Goal: Task Accomplishment & Management: Use online tool/utility

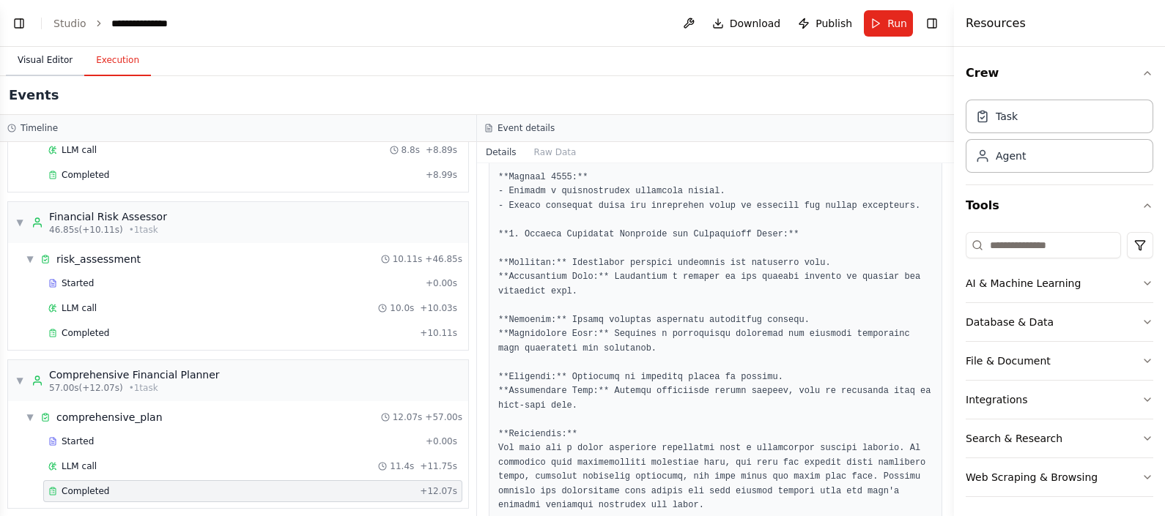
click at [39, 64] on button "Visual Editor" at bounding box center [45, 60] width 78 height 31
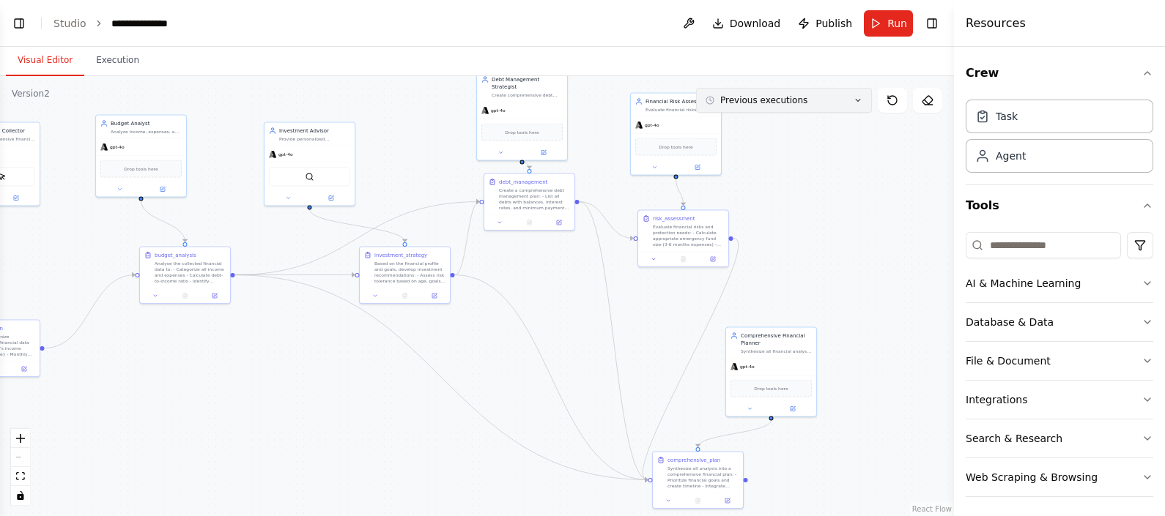
click at [861, 111] on button "Previous executions" at bounding box center [784, 100] width 176 height 25
click at [767, 209] on div ".deletable-edge-delete-btn { width: 20px; height: 20px; border: 0px solid #ffff…" at bounding box center [477, 296] width 954 height 440
click at [857, 97] on icon at bounding box center [857, 100] width 9 height 9
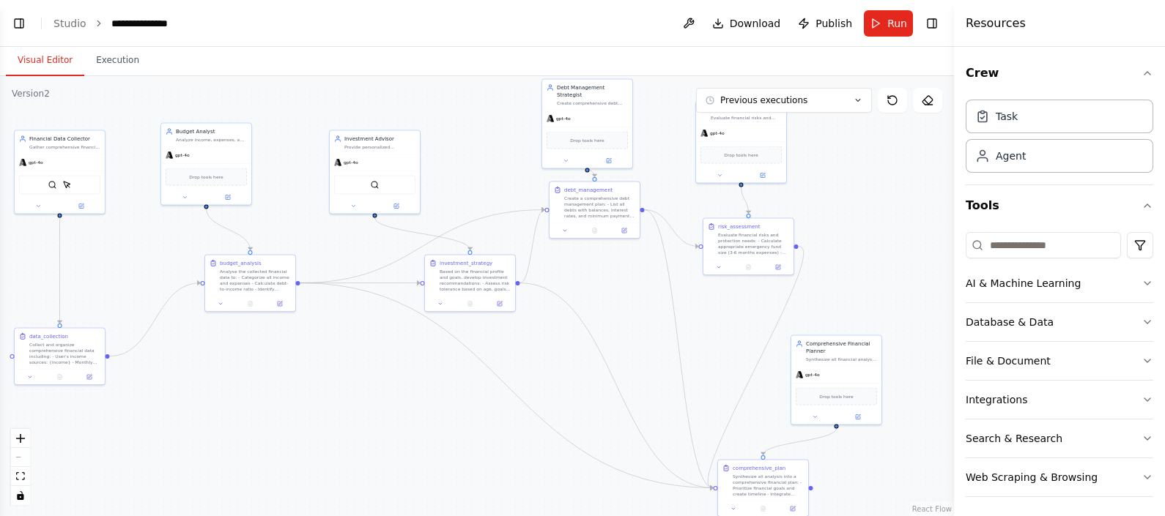
drag, startPoint x: 389, startPoint y: 418, endPoint x: 454, endPoint y: 426, distance: 65.7
click at [454, 426] on div ".deletable-edge-delete-btn { width: 20px; height: 20px; border: 0px solid #ffff…" at bounding box center [477, 296] width 954 height 440
click at [21, 19] on button "Toggle Left Sidebar" at bounding box center [19, 23] width 21 height 21
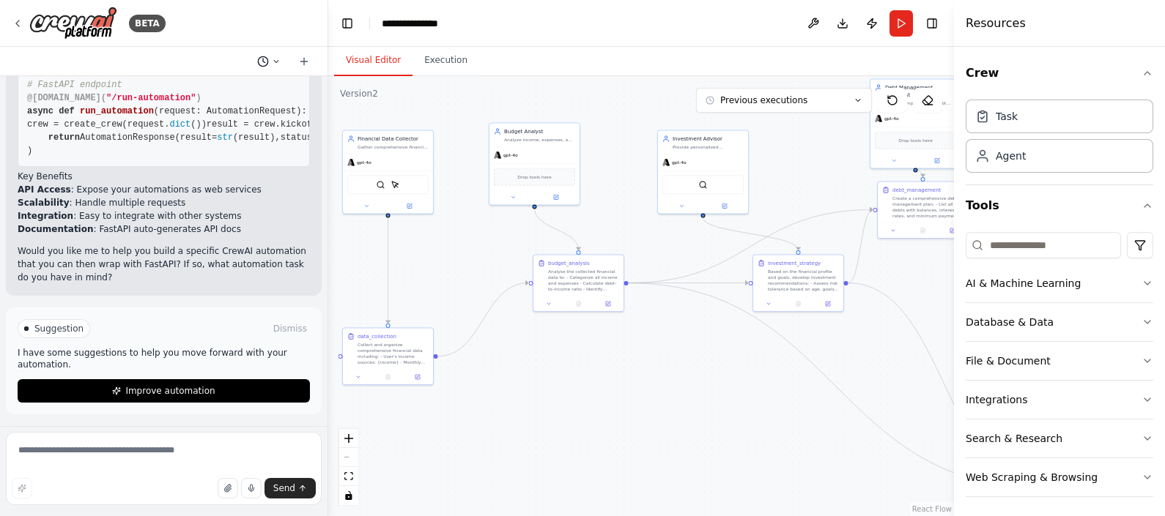
click at [271, 56] on button at bounding box center [268, 62] width 35 height 18
click at [171, 260] on div at bounding box center [164, 258] width 328 height 516
click at [344, 20] on button "Toggle Left Sidebar" at bounding box center [347, 23] width 21 height 21
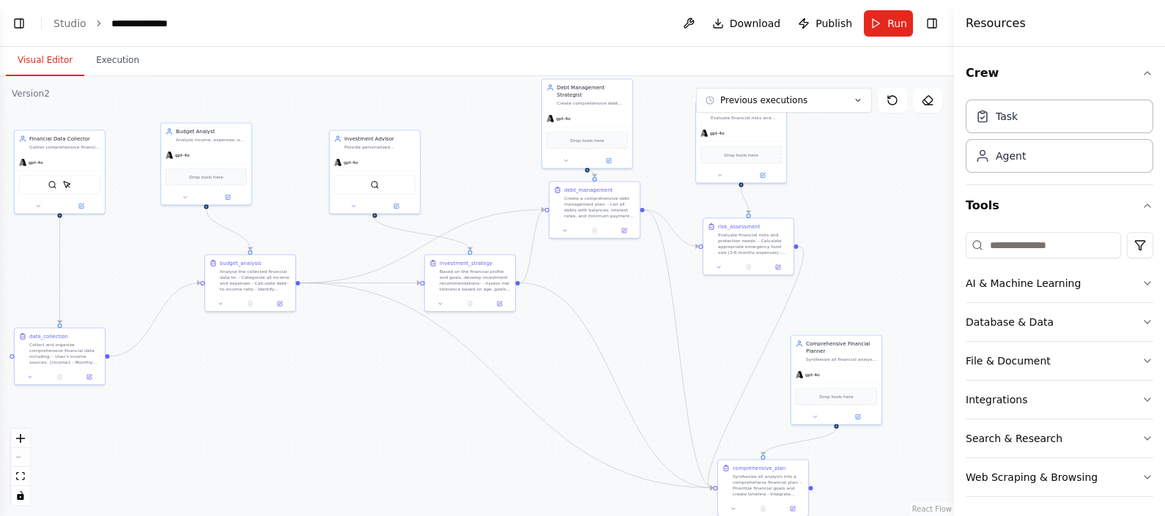
click at [399, 370] on div ".deletable-edge-delete-btn { width: 20px; height: 20px; border: 0px solid #ffff…" at bounding box center [477, 296] width 954 height 440
click at [21, 500] on icon "toggle interactivity" at bounding box center [20, 496] width 7 height 9
